Goal: Find specific page/section: Find specific page/section

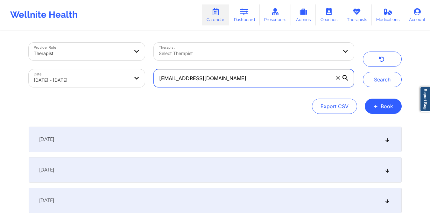
drag, startPoint x: 244, startPoint y: 82, endPoint x: 223, endPoint y: 82, distance: 20.7
click at [223, 82] on input "[EMAIL_ADDRESS][DOMAIN_NAME]" at bounding box center [254, 78] width 200 height 18
paste input "[EMAIL_ADDRESS]"
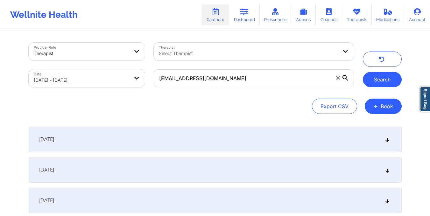
click at [374, 77] on button "Search" at bounding box center [382, 79] width 39 height 15
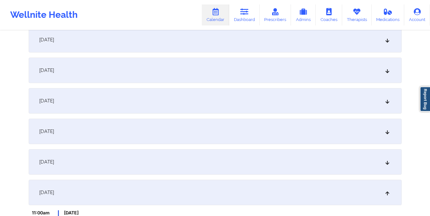
scroll to position [99, 0]
click at [386, 134] on icon at bounding box center [386, 131] width 5 height 4
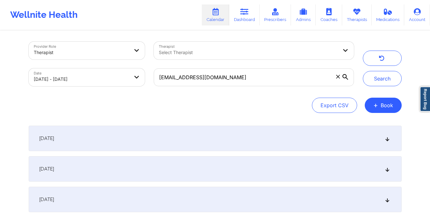
scroll to position [0, 0]
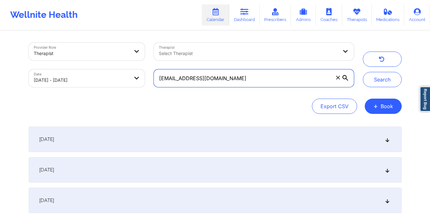
drag, startPoint x: 158, startPoint y: 79, endPoint x: 225, endPoint y: 82, distance: 67.2
click at [225, 82] on input "[EMAIL_ADDRESS][DOMAIN_NAME]" at bounding box center [254, 78] width 200 height 18
paste input "[EMAIL_ADDRESS]"
type input "[EMAIL_ADDRESS][DOMAIN_NAME]"
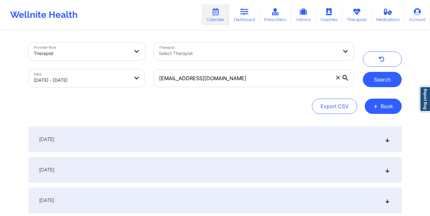
click at [380, 85] on button "Search" at bounding box center [382, 79] width 39 height 15
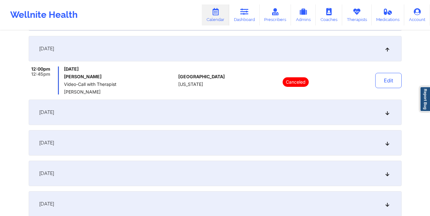
scroll to position [183, 0]
click at [388, 114] on icon at bounding box center [386, 112] width 5 height 4
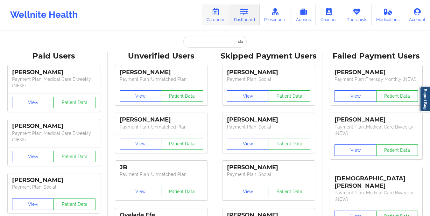
click at [218, 16] on link "Calendar" at bounding box center [215, 14] width 27 height 21
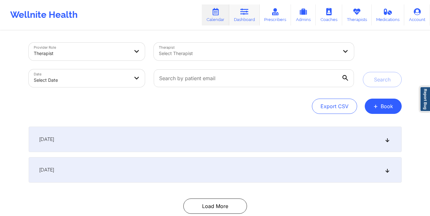
click at [245, 15] on icon at bounding box center [244, 11] width 8 height 7
